Goal: Submit feedback/report problem

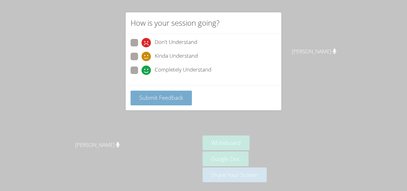
click at [157, 98] on span "Submit Feedback" at bounding box center [161, 98] width 44 height 8
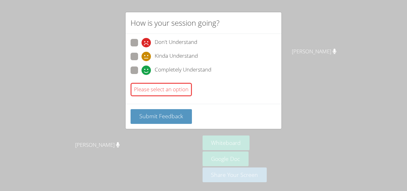
click at [141, 75] on span at bounding box center [141, 75] width 0 height 0
click at [141, 69] on input "Completely Understand" at bounding box center [143, 68] width 5 height 5
radio input "true"
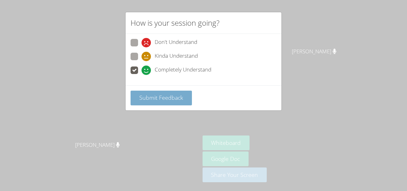
click at [150, 94] on span "Submit Feedback" at bounding box center [161, 98] width 44 height 8
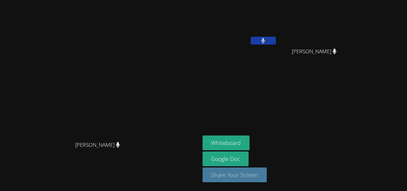
click at [232, 177] on button "Share Your Screen" at bounding box center [235, 174] width 64 height 15
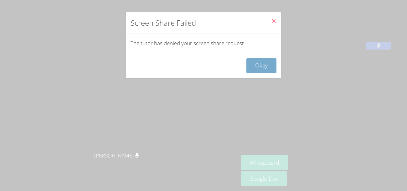
click at [260, 63] on button "Okay" at bounding box center [261, 65] width 30 height 15
